Goal: Register for event/course

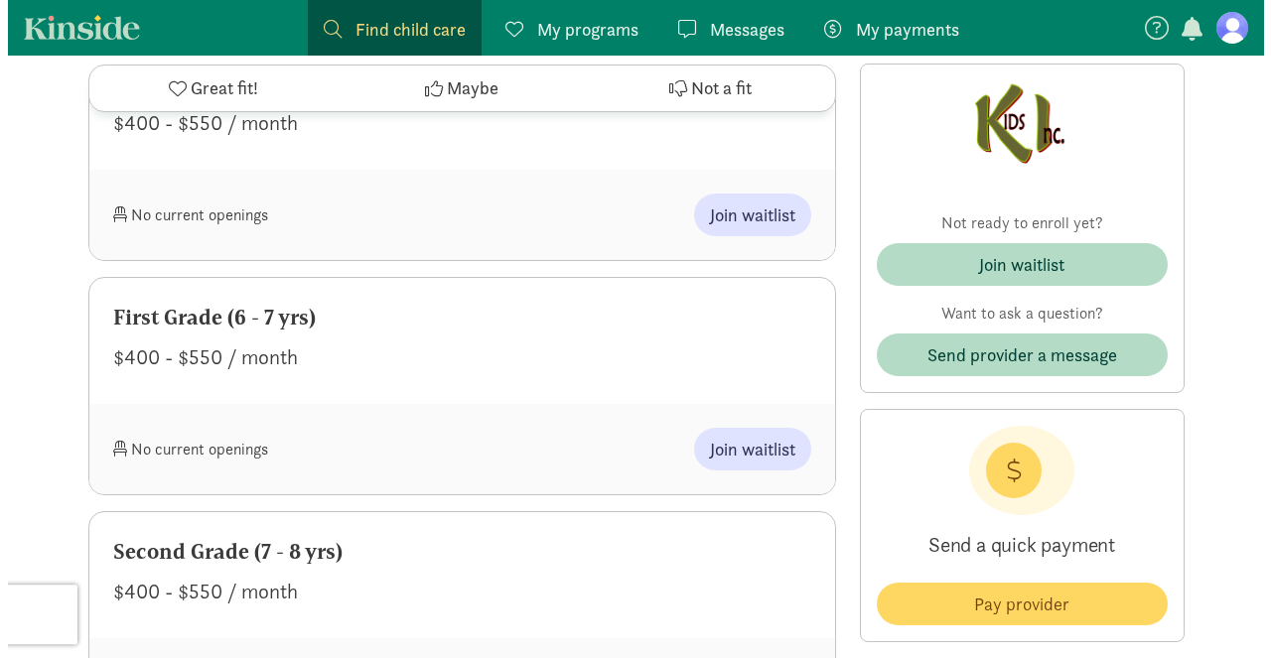
scroll to position [1303, 0]
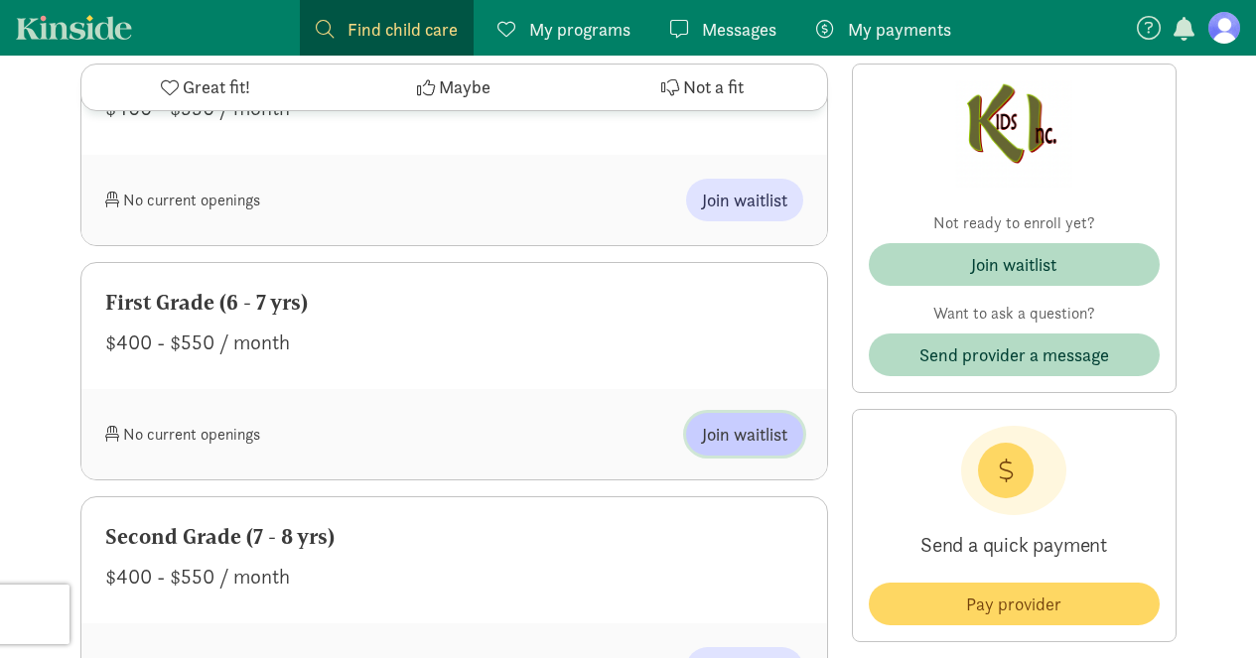
click at [739, 440] on span "Join waitlist" at bounding box center [744, 434] width 85 height 27
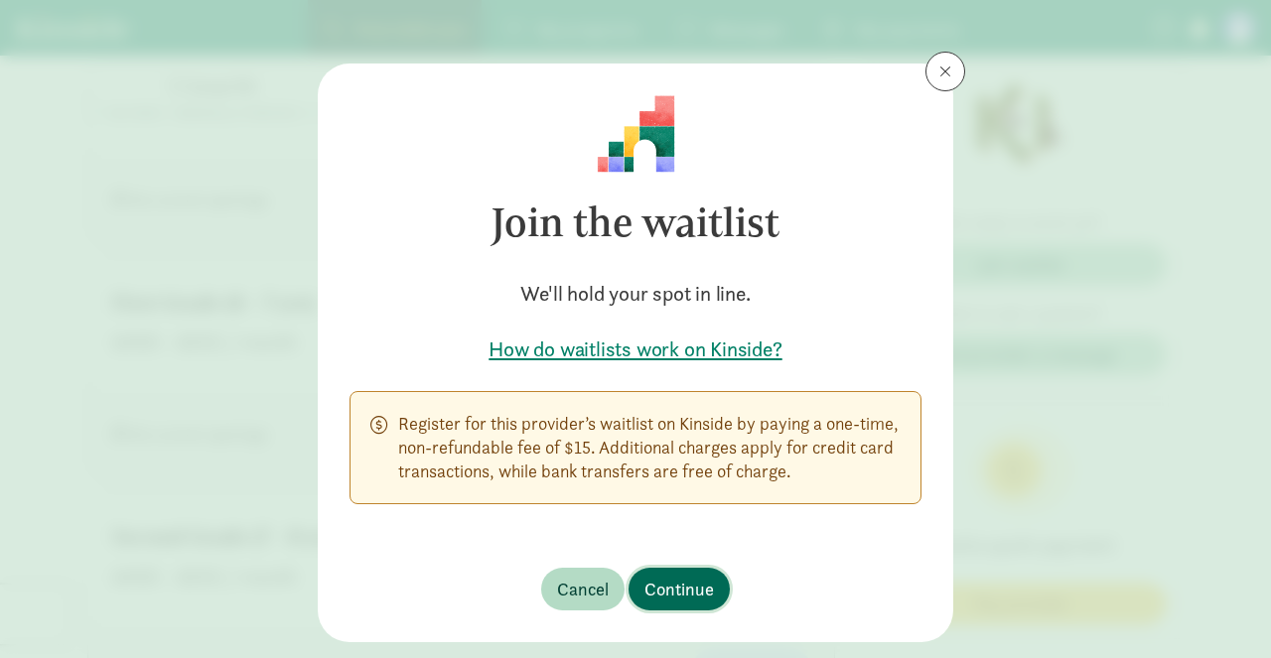
click at [670, 594] on span "Continue" at bounding box center [680, 589] width 70 height 27
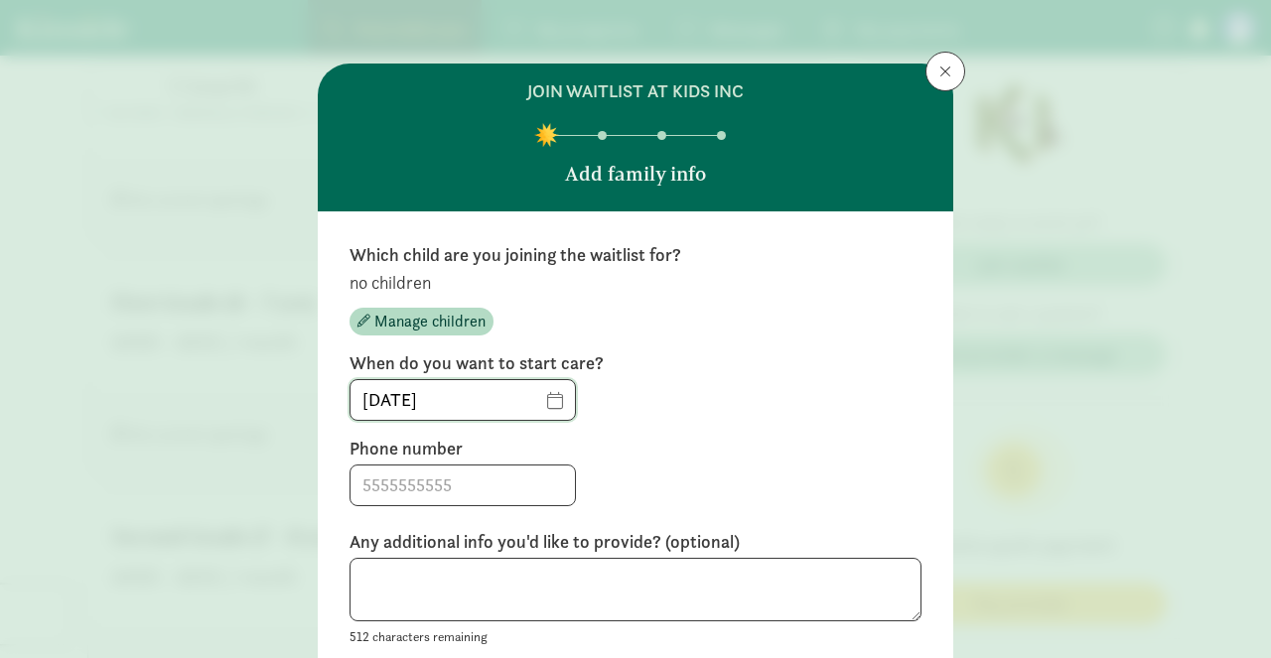
click at [569, 403] on input "[DATE]" at bounding box center [463, 400] width 224 height 40
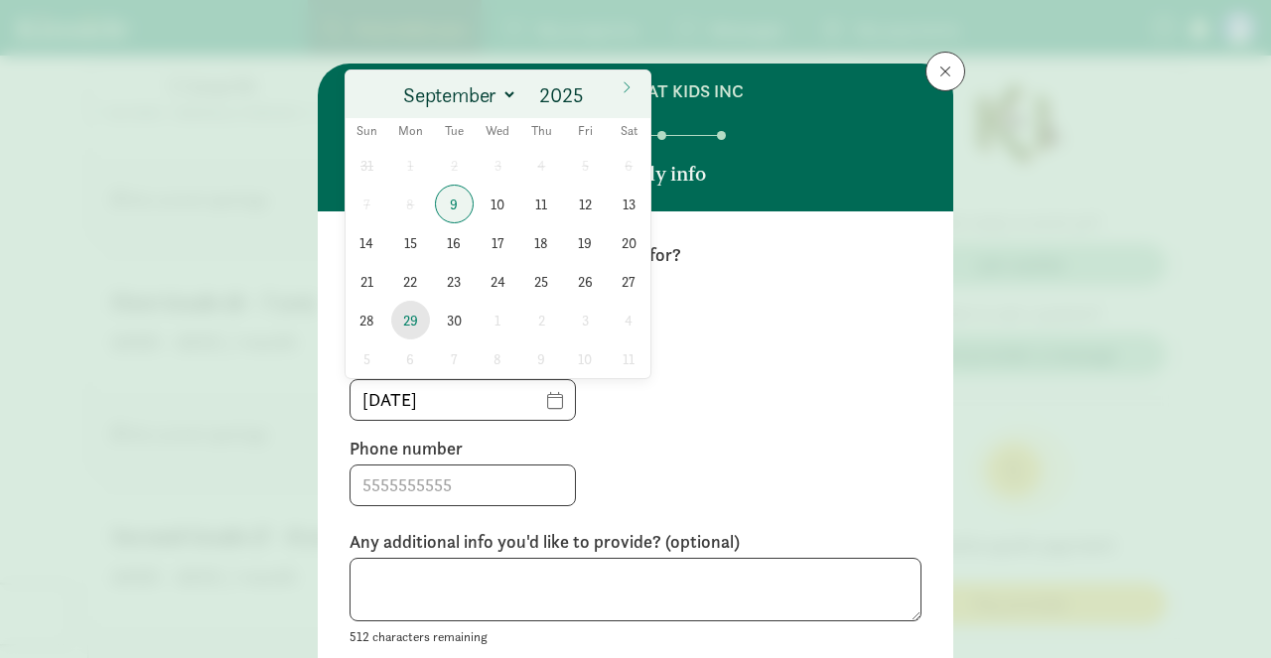
click at [415, 322] on span "29" at bounding box center [410, 320] width 39 height 39
type input "[DATE]"
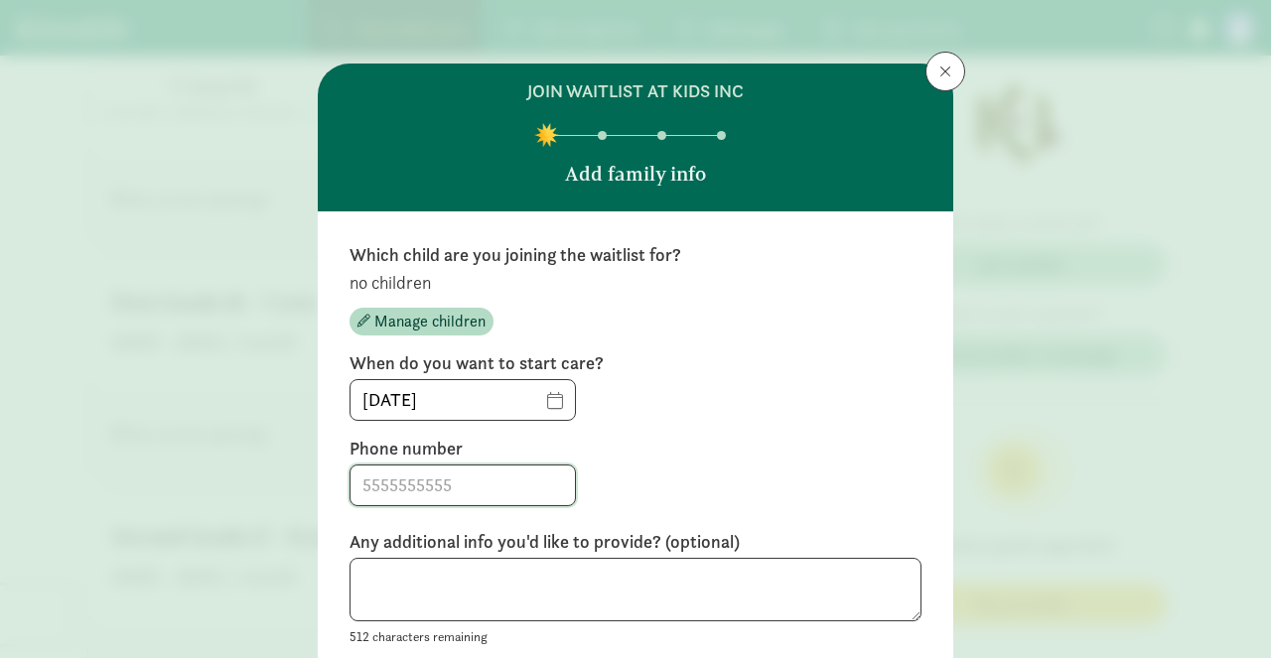
click at [426, 471] on input at bounding box center [463, 486] width 224 height 40
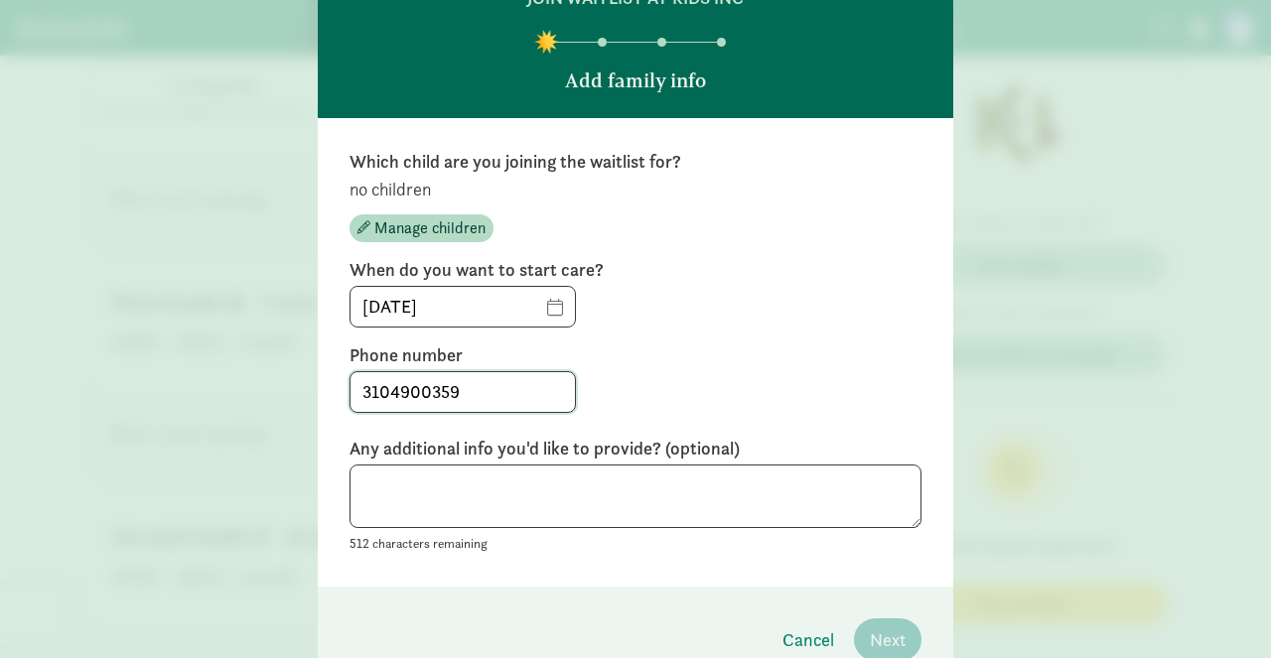
scroll to position [164, 0]
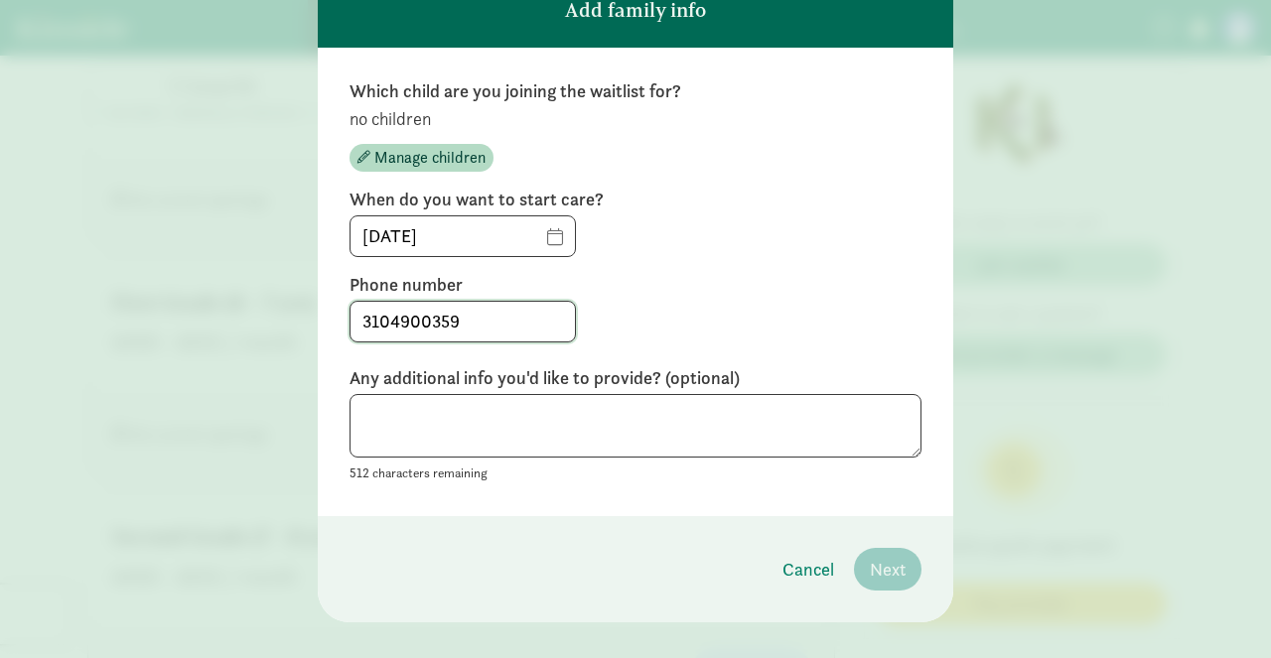
type input "3104900359"
click at [396, 414] on textarea at bounding box center [636, 426] width 572 height 65
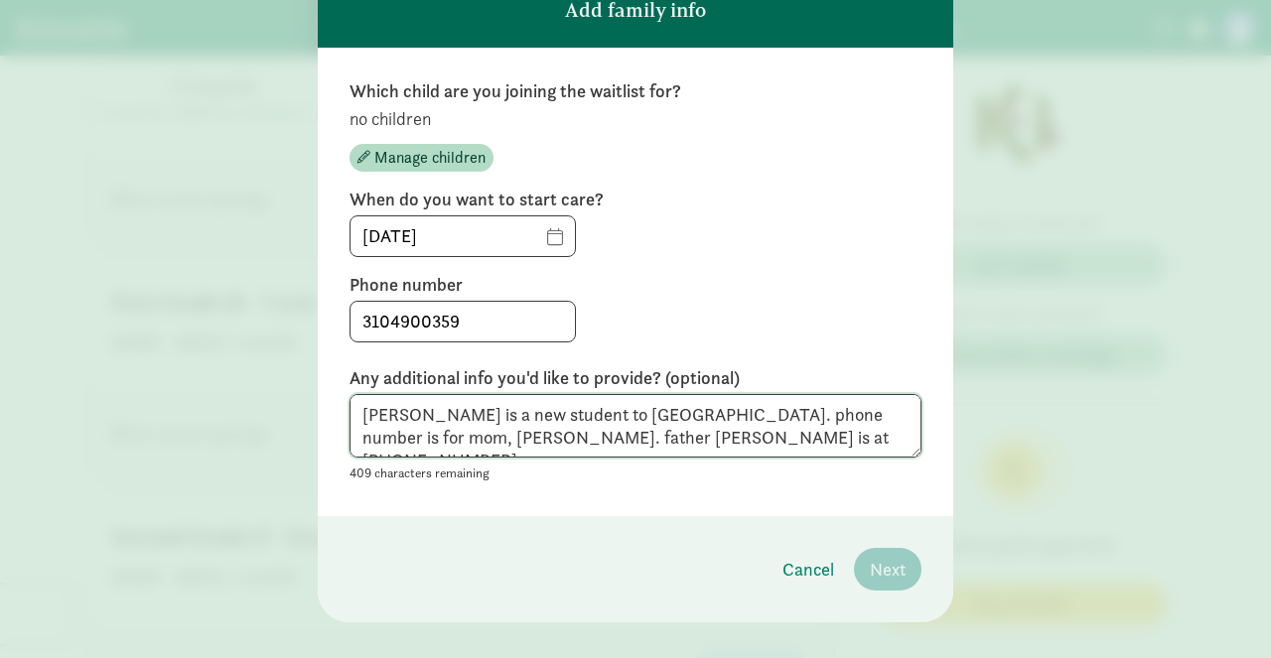
click at [703, 434] on textarea "[PERSON_NAME] is a new student to [GEOGRAPHIC_DATA]. phone number is for mom, […" at bounding box center [636, 426] width 572 height 65
type textarea "[PERSON_NAME] is a new student to [GEOGRAPHIC_DATA]. phone number is for mom, […"
click at [431, 159] on span "Manage children" at bounding box center [429, 158] width 111 height 24
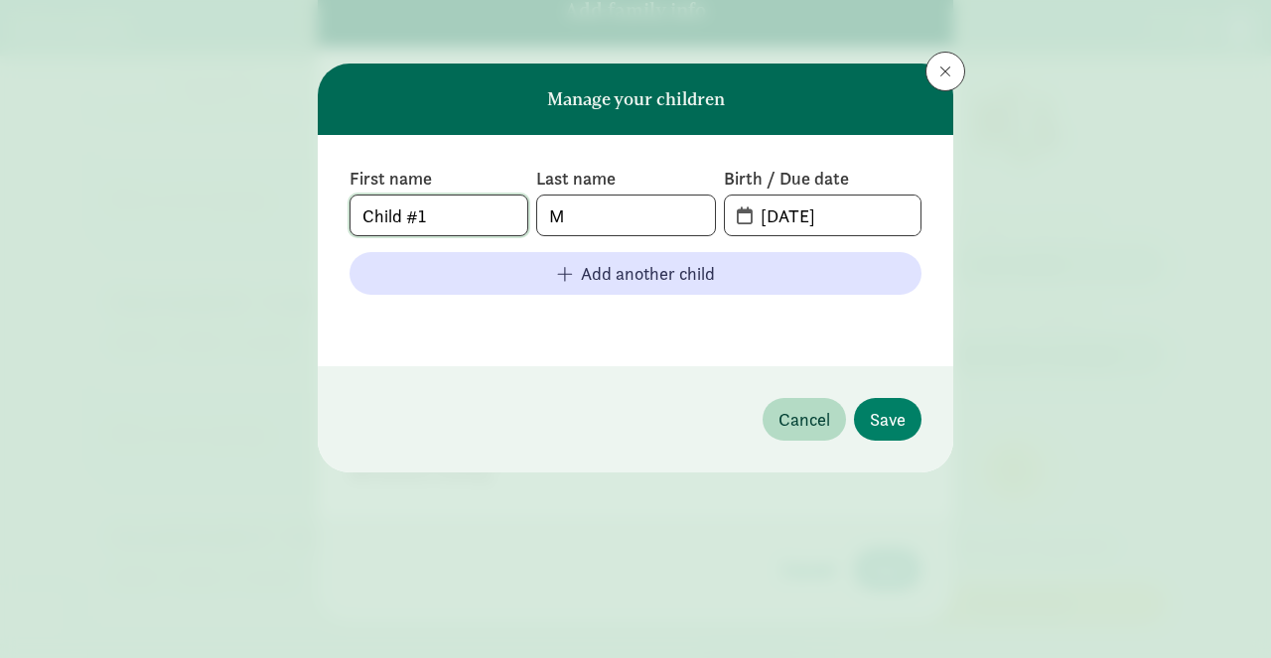
click at [435, 215] on input "Child #1" at bounding box center [439, 216] width 177 height 40
type input "C"
type input "[PERSON_NAME]"
click at [826, 222] on input "[DATE]" at bounding box center [835, 216] width 172 height 40
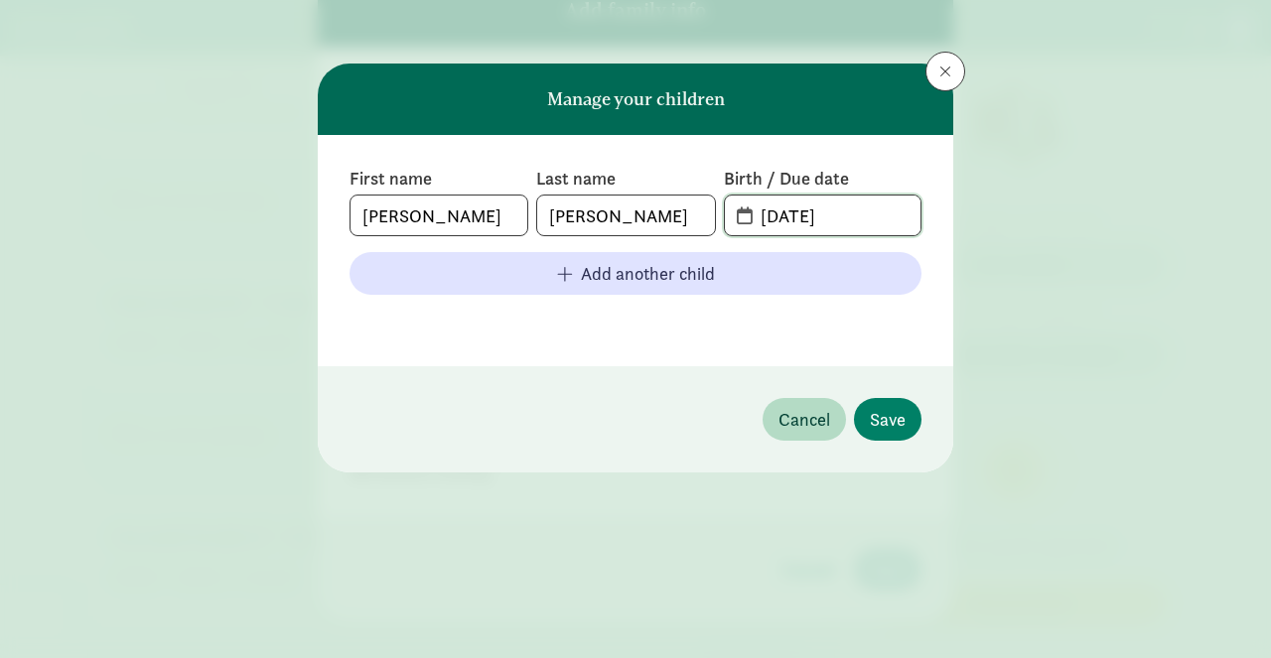
click at [853, 219] on input "[DATE]" at bounding box center [835, 216] width 172 height 40
drag, startPoint x: 858, startPoint y: 217, endPoint x: 764, endPoint y: 218, distance: 94.4
click at [764, 218] on input "[DATE]" at bounding box center [835, 216] width 172 height 40
type input "[DATE]"
click at [889, 417] on span "Save" at bounding box center [888, 419] width 36 height 27
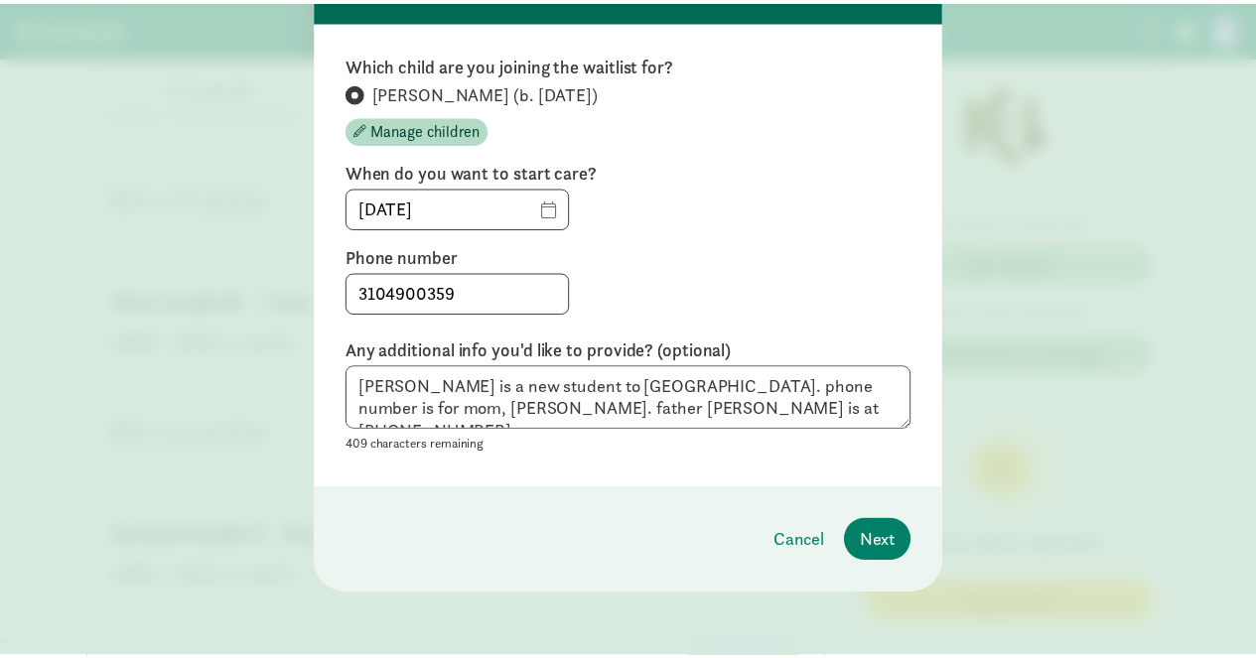
scroll to position [192, 0]
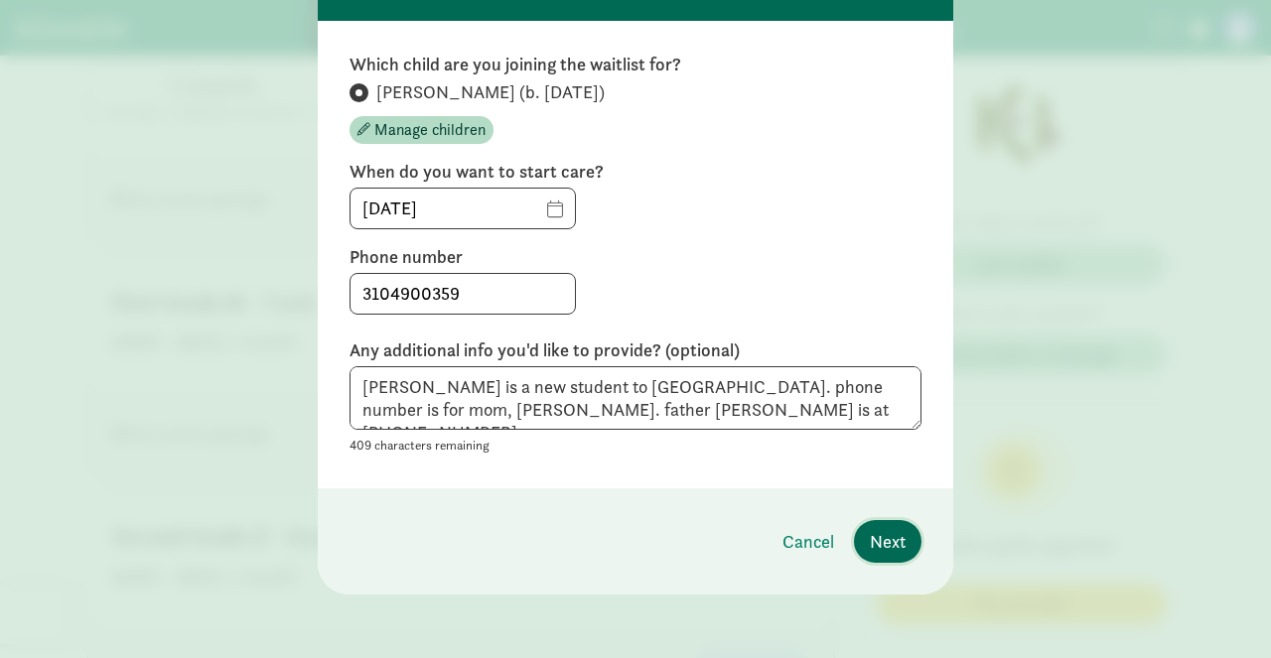
click at [877, 535] on span "Next" at bounding box center [888, 541] width 36 height 27
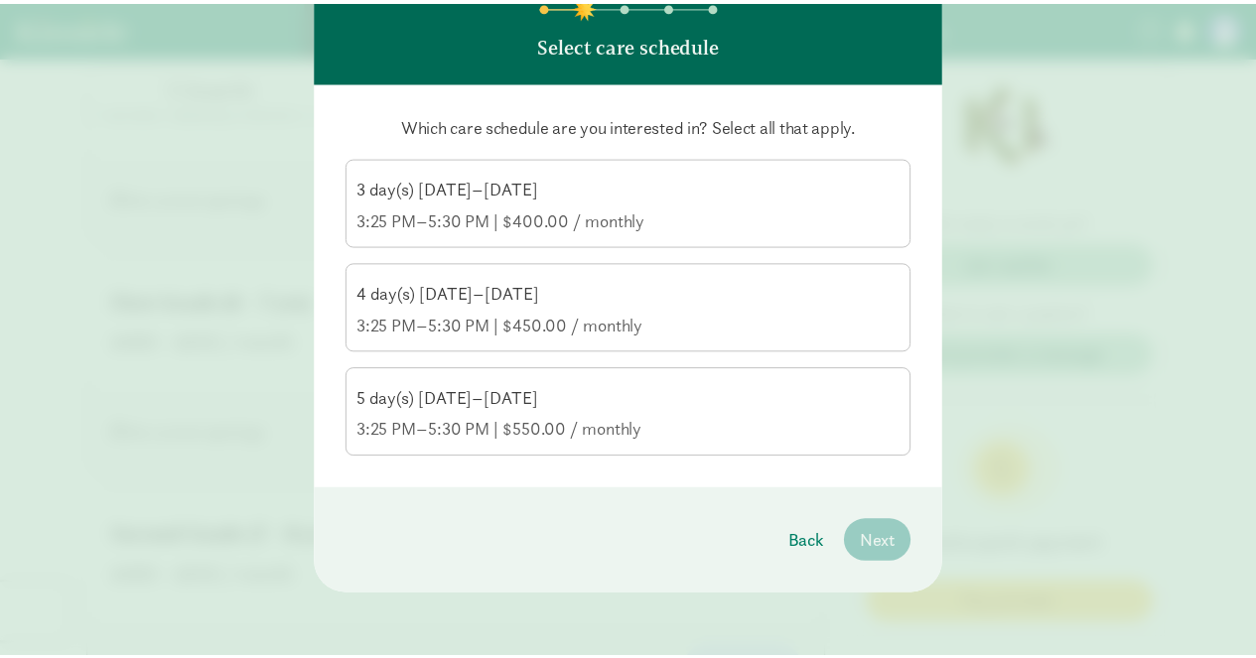
scroll to position [131, 0]
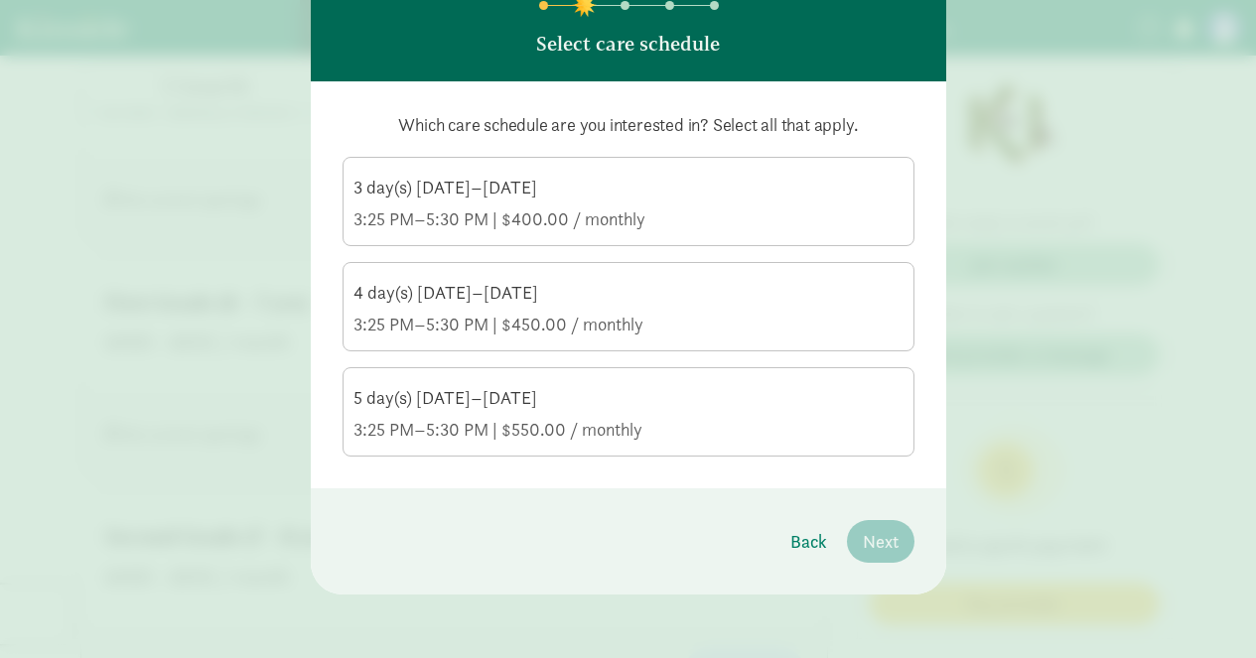
click at [571, 409] on div "5 day(s) [DATE]–[DATE]" at bounding box center [629, 398] width 550 height 24
click at [0, 0] on input "5 day(s) [DATE]–[DATE] 3:25 PM–5:30 PM | $550.00 / monthly" at bounding box center [0, 0] width 0 height 0
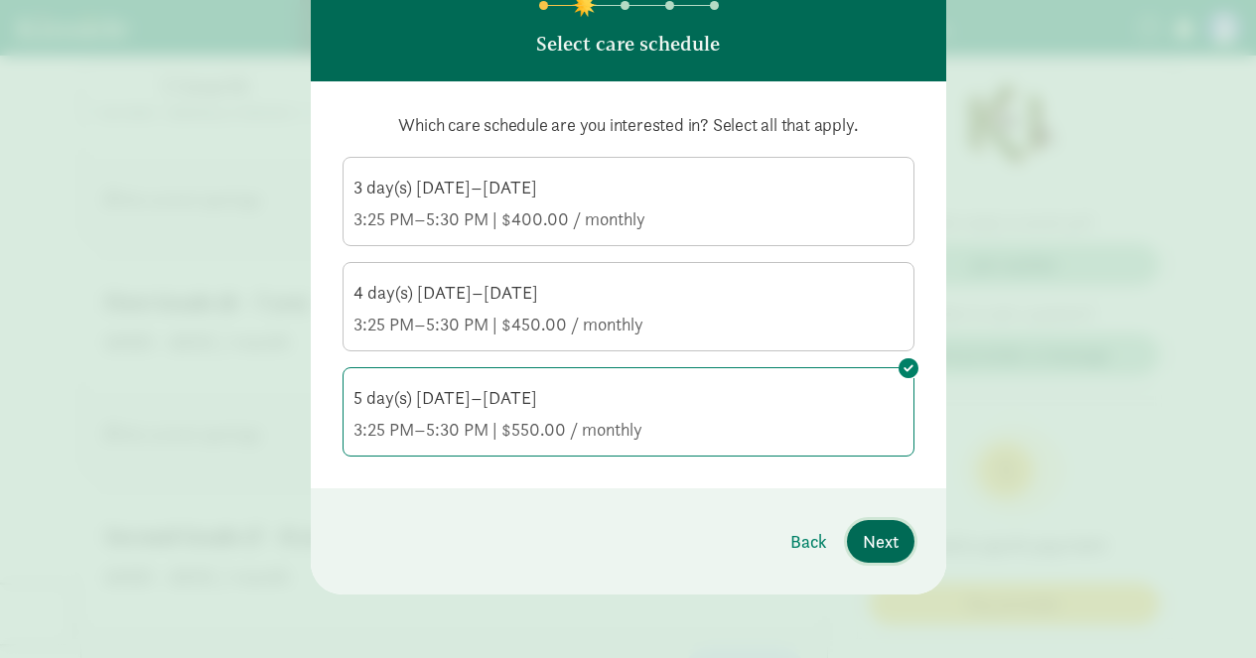
click at [874, 537] on span "Next" at bounding box center [881, 541] width 36 height 27
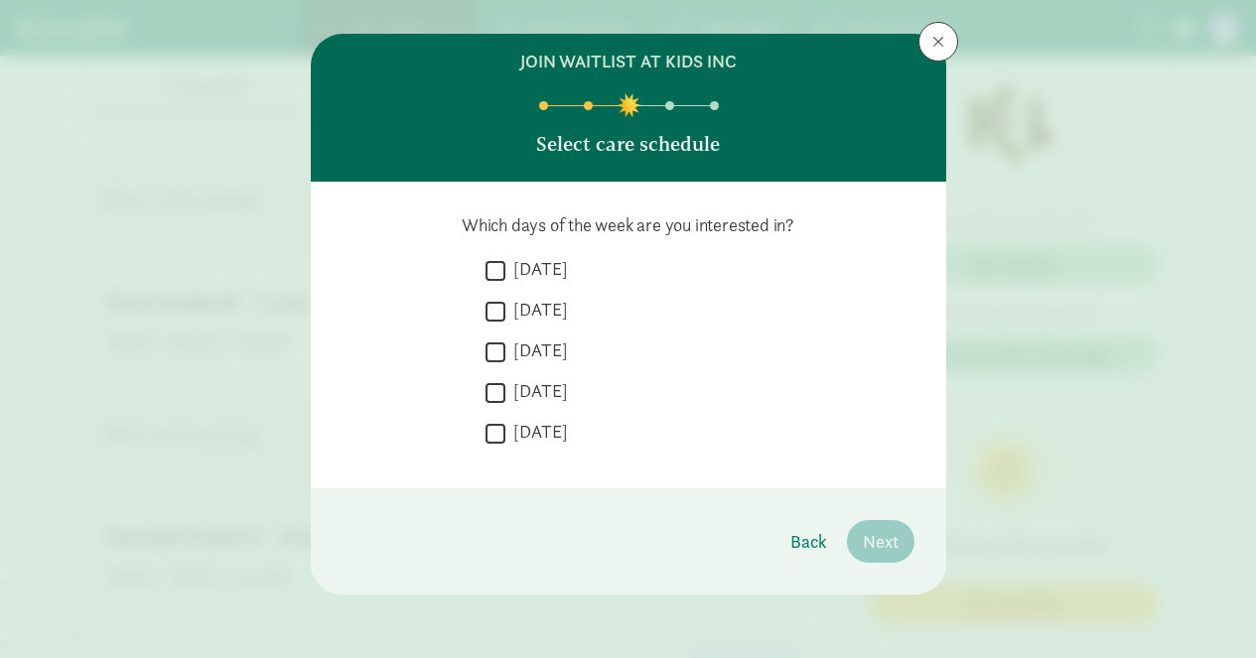
scroll to position [31, 0]
click at [497, 274] on input "[DATE]" at bounding box center [496, 270] width 20 height 27
checkbox input "true"
click at [498, 307] on input "[DATE]" at bounding box center [496, 311] width 20 height 27
checkbox input "true"
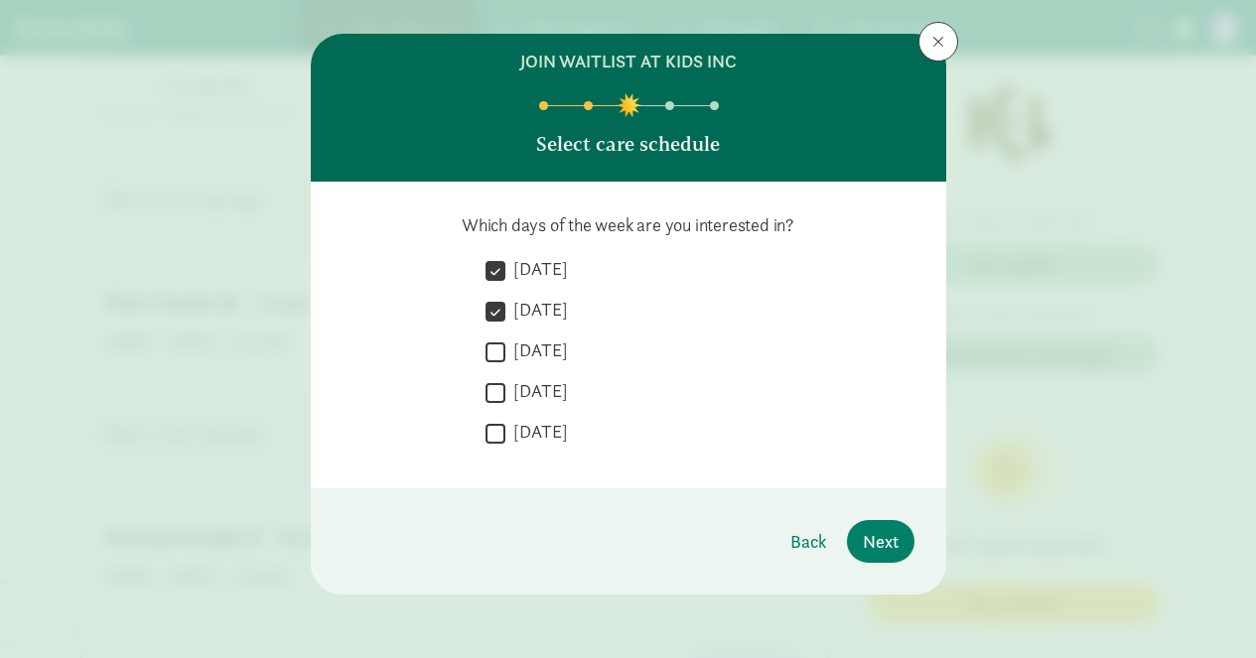
click at [492, 348] on input "[DATE]" at bounding box center [496, 352] width 20 height 27
checkbox input "true"
click at [494, 387] on input "[DATE]" at bounding box center [496, 392] width 20 height 27
checkbox input "true"
drag, startPoint x: 492, startPoint y: 432, endPoint x: 492, endPoint y: 420, distance: 11.9
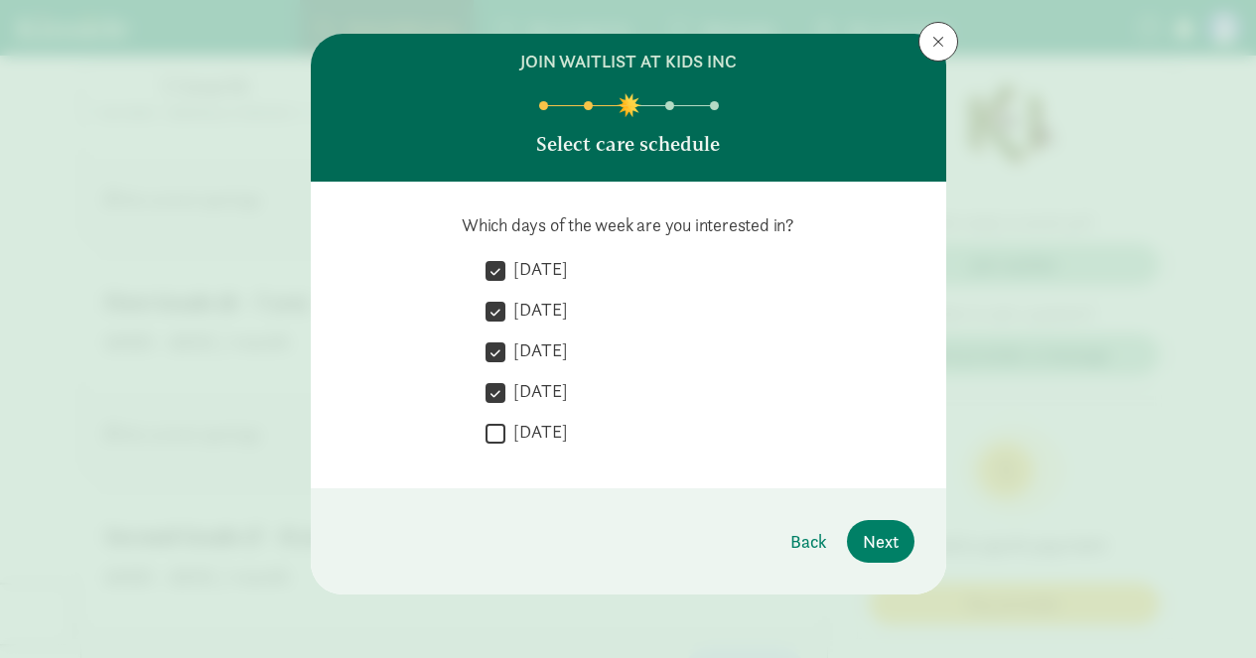
click at [492, 431] on input "[DATE]" at bounding box center [496, 433] width 20 height 27
checkbox input "true"
click at [881, 545] on span "Next" at bounding box center [881, 541] width 36 height 27
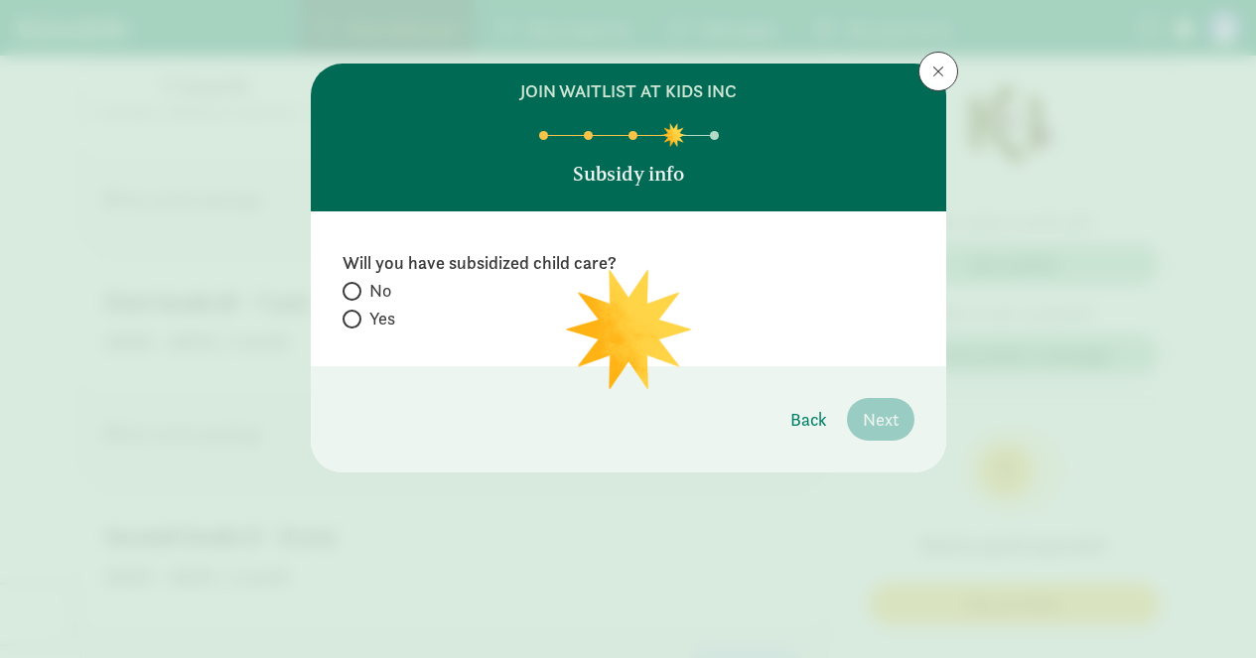
scroll to position [0, 0]
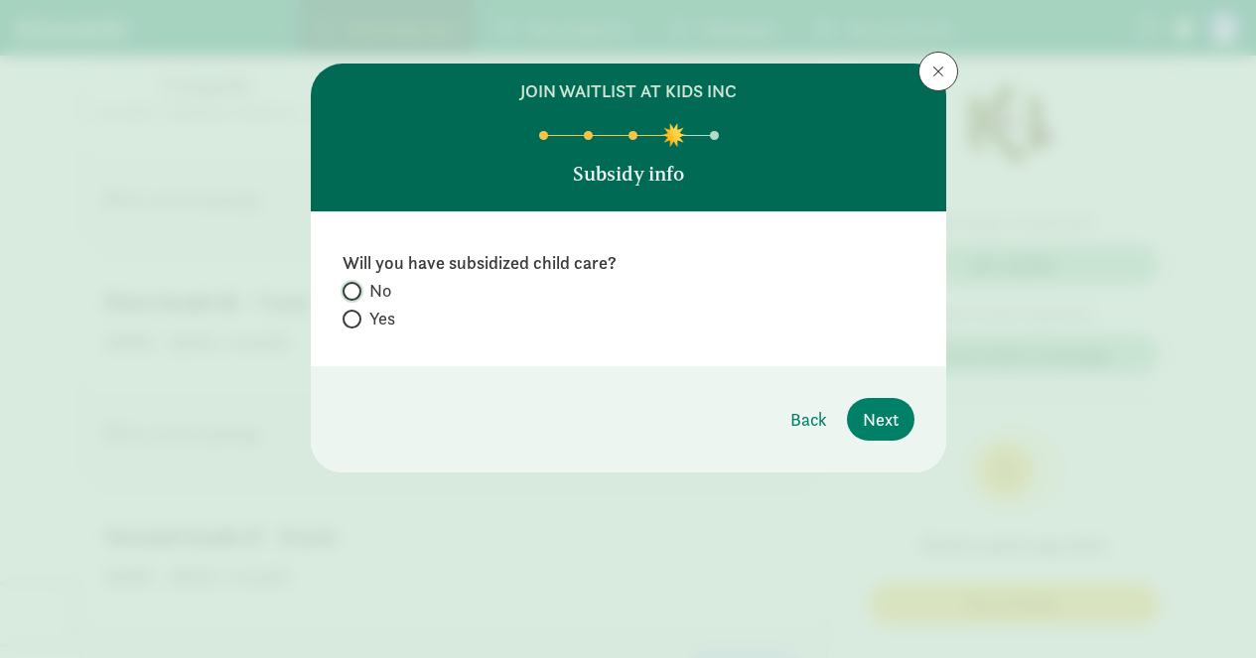
click at [355, 295] on input "No" at bounding box center [349, 291] width 13 height 13
radio input "true"
click at [867, 413] on span "Next" at bounding box center [881, 419] width 36 height 27
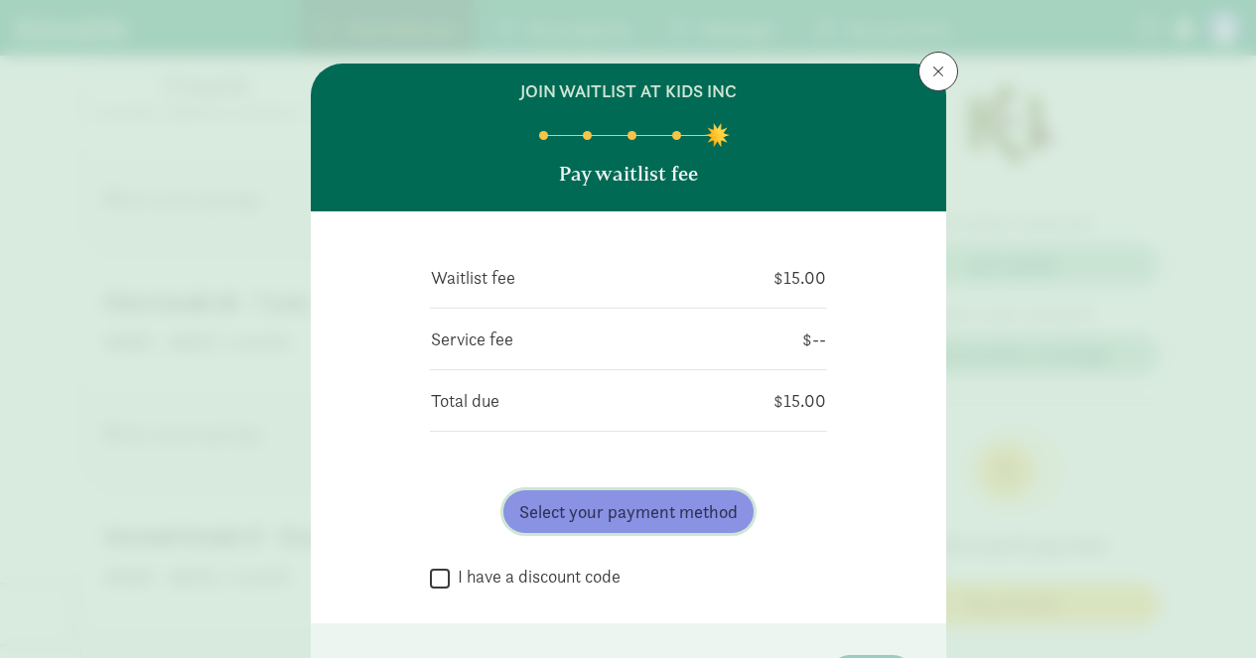
click at [629, 511] on span "Select your payment method" at bounding box center [628, 512] width 218 height 27
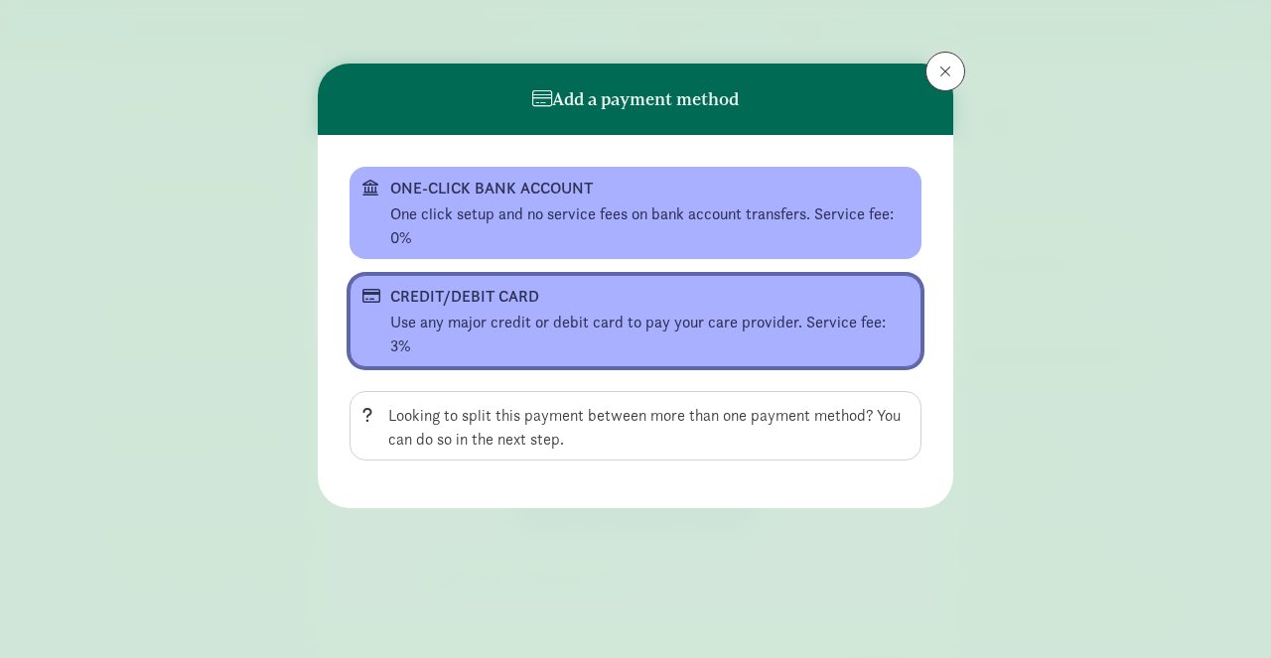
click at [509, 310] on button "CREDIT/DEBIT CARD Use any major credit or debit card to pay your care provider.…" at bounding box center [636, 321] width 572 height 92
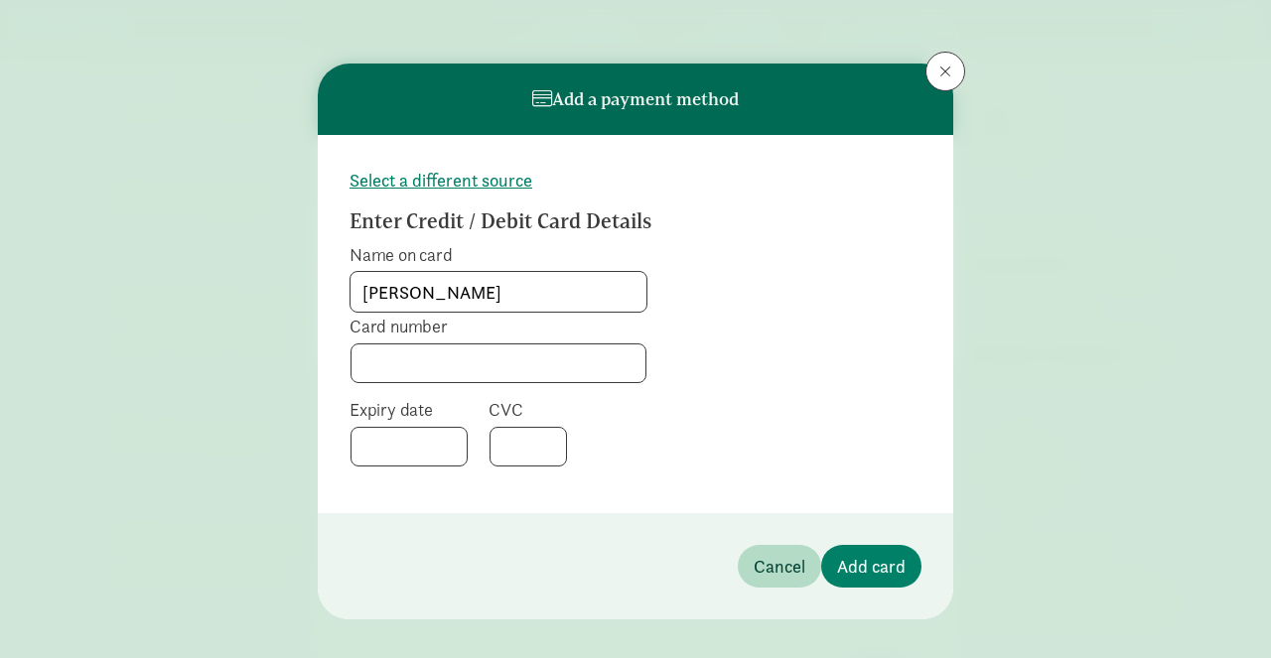
type input "[PERSON_NAME]"
click at [866, 559] on span "Add card" at bounding box center [871, 566] width 69 height 27
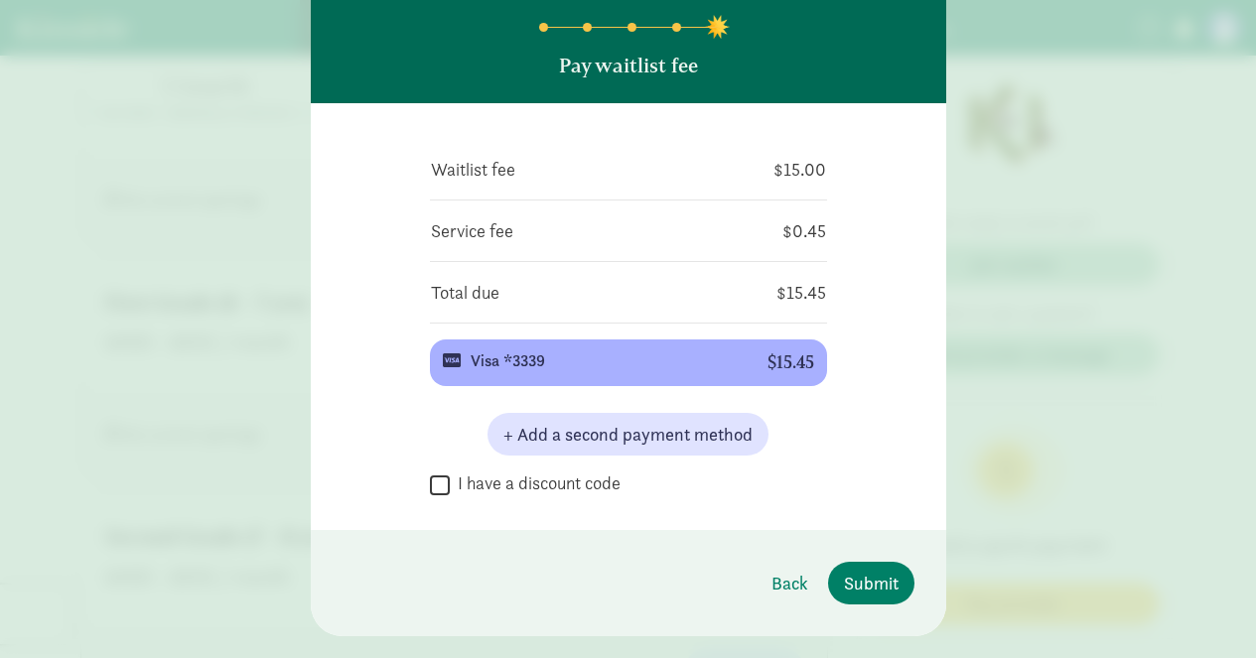
scroll to position [117, 0]
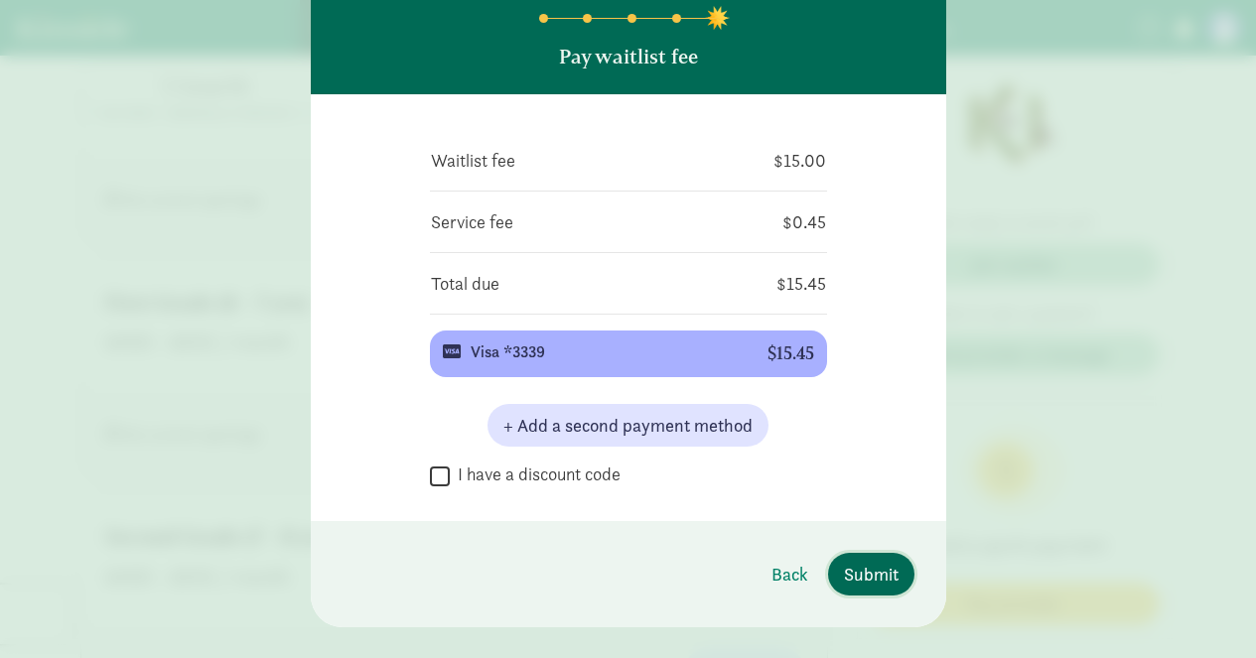
click at [874, 581] on span "Submit" at bounding box center [871, 574] width 55 height 27
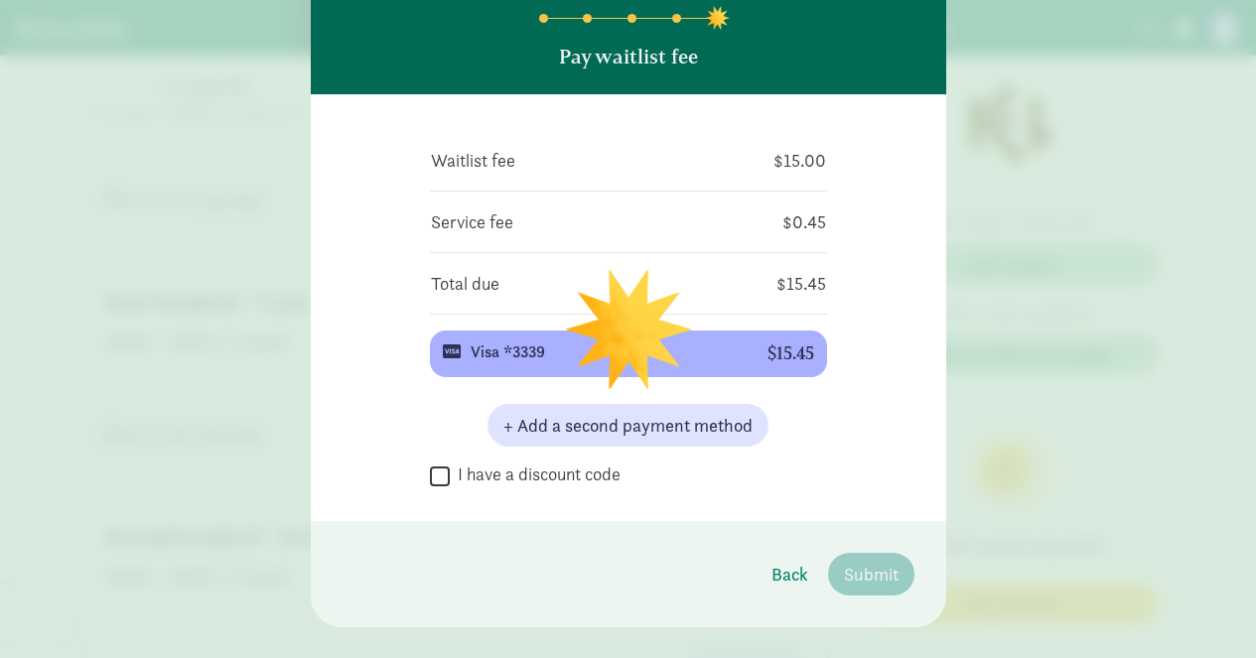
scroll to position [0, 0]
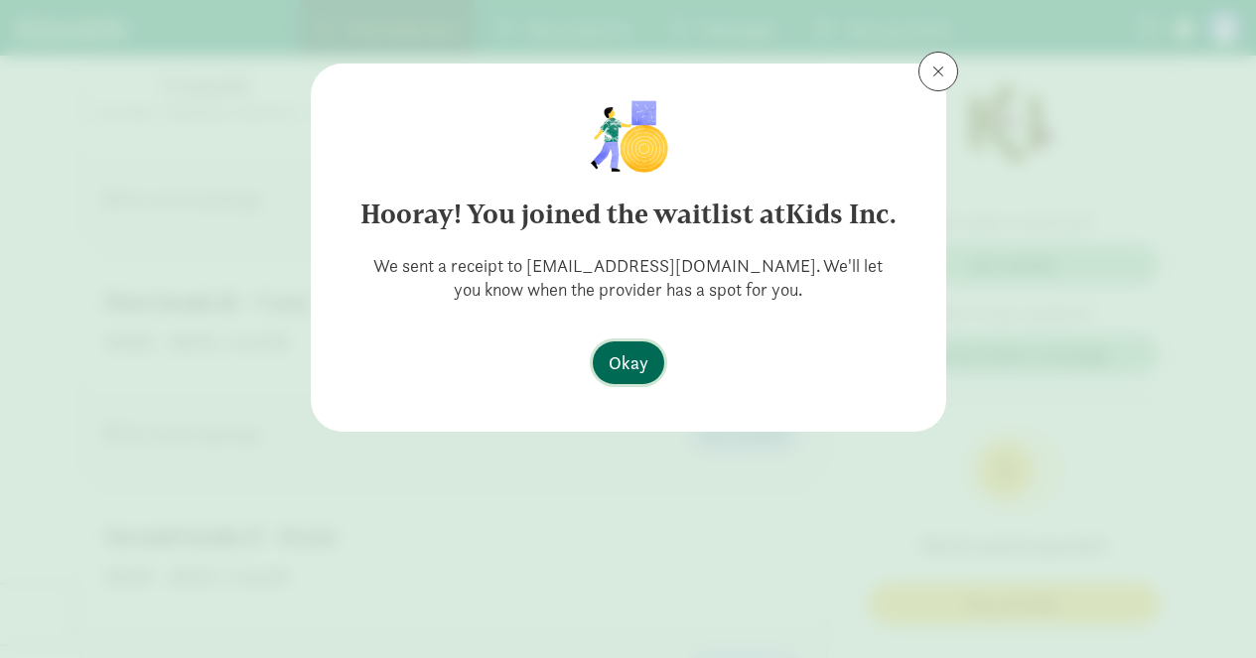
click at [629, 361] on span "Okay" at bounding box center [629, 363] width 40 height 27
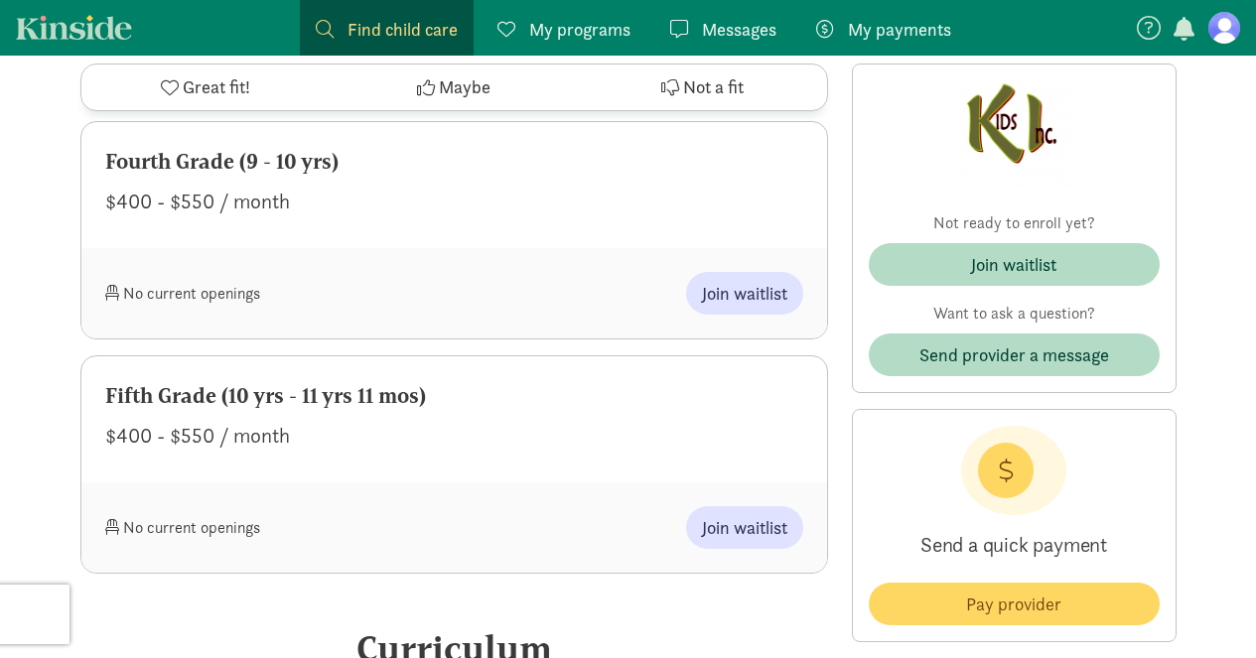
scroll to position [1702, 0]
